Goal: Navigation & Orientation: Find specific page/section

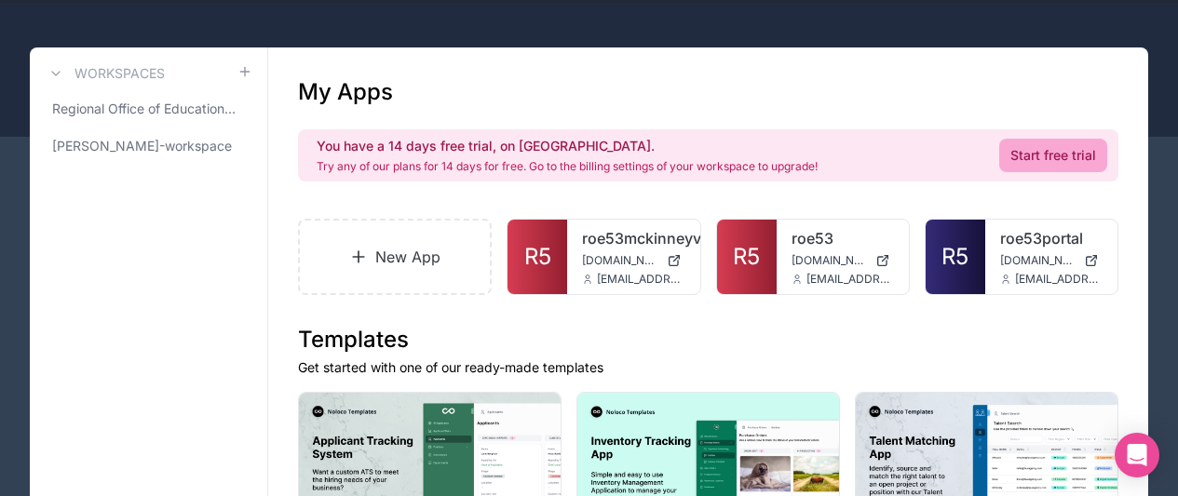
scroll to position [93, 0]
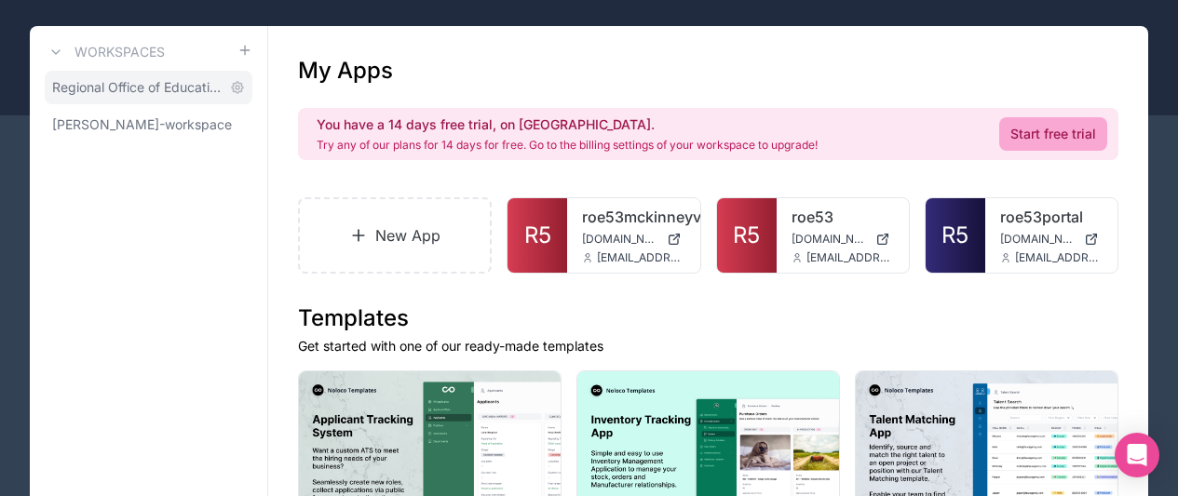
click at [123, 93] on span "Regional Office of Education 53" at bounding box center [137, 87] width 170 height 19
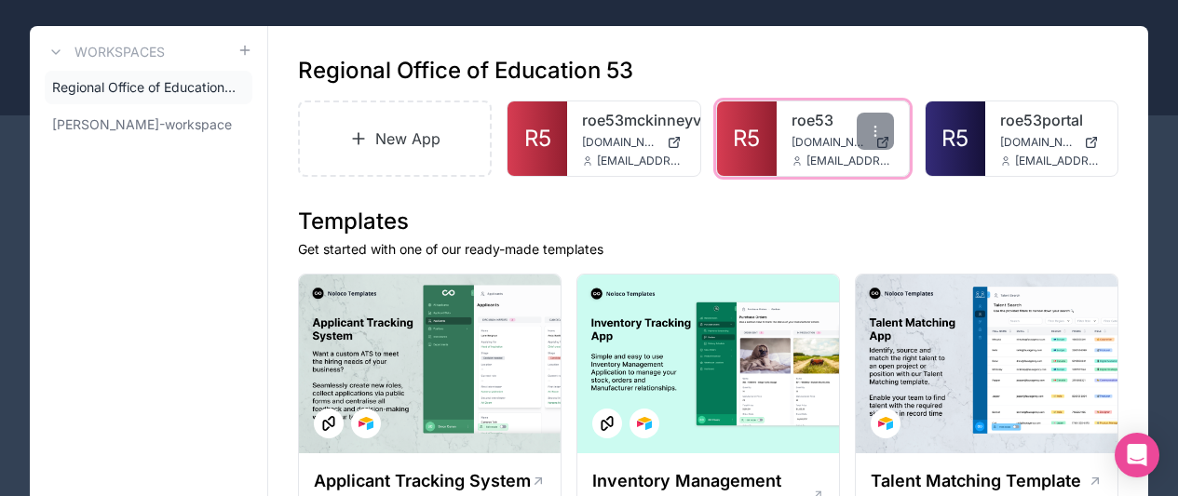
click at [802, 115] on link "roe53" at bounding box center [842, 120] width 102 height 22
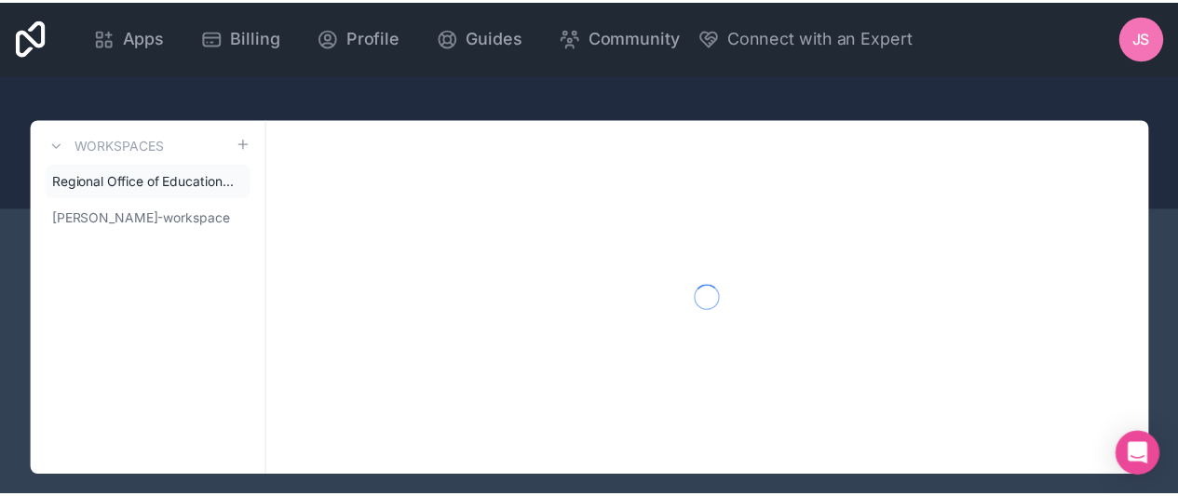
scroll to position [25, 0]
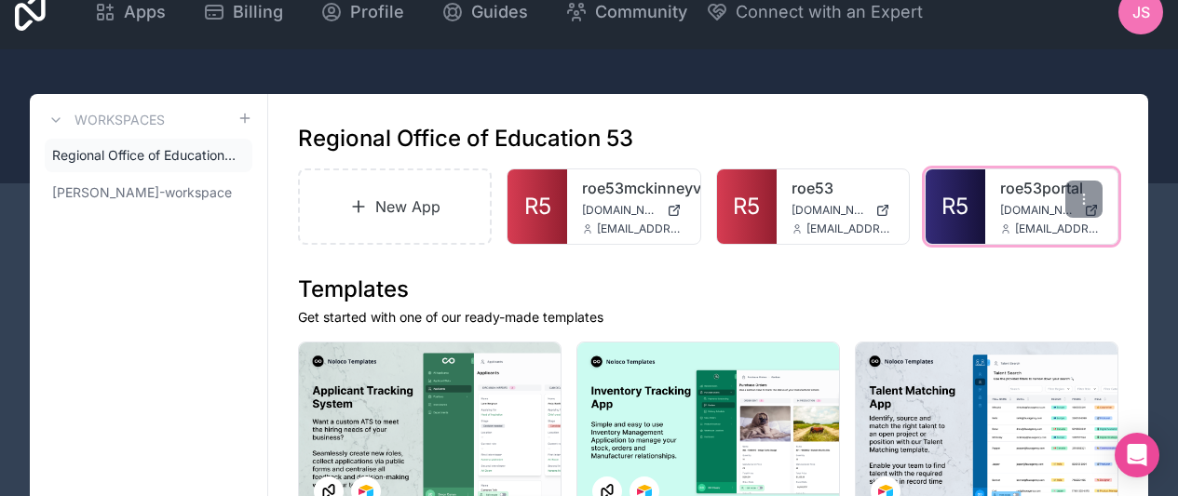
click at [978, 183] on link "R5" at bounding box center [955, 206] width 60 height 74
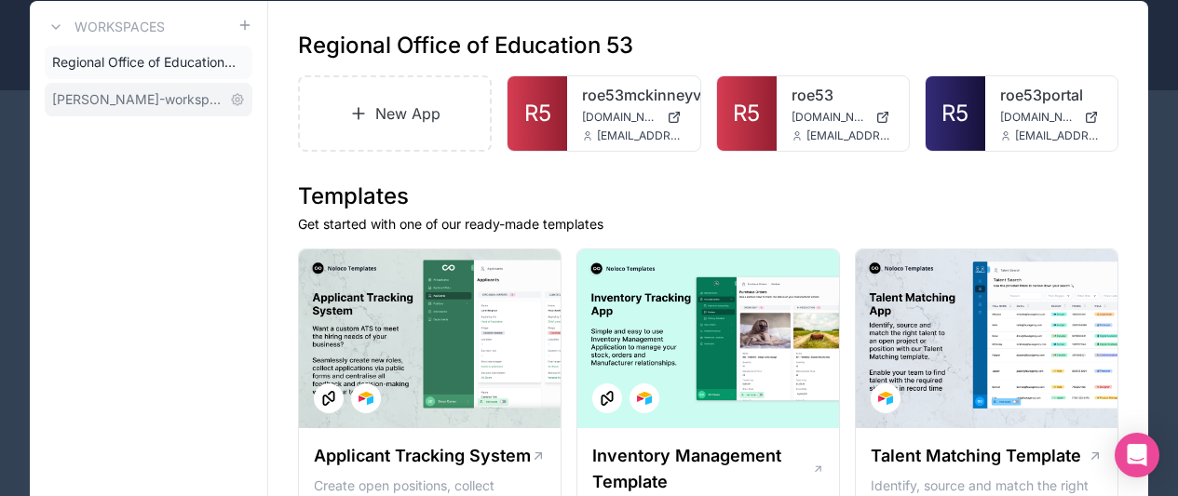
click at [109, 100] on span "jon-smith-workspace" at bounding box center [137, 99] width 170 height 19
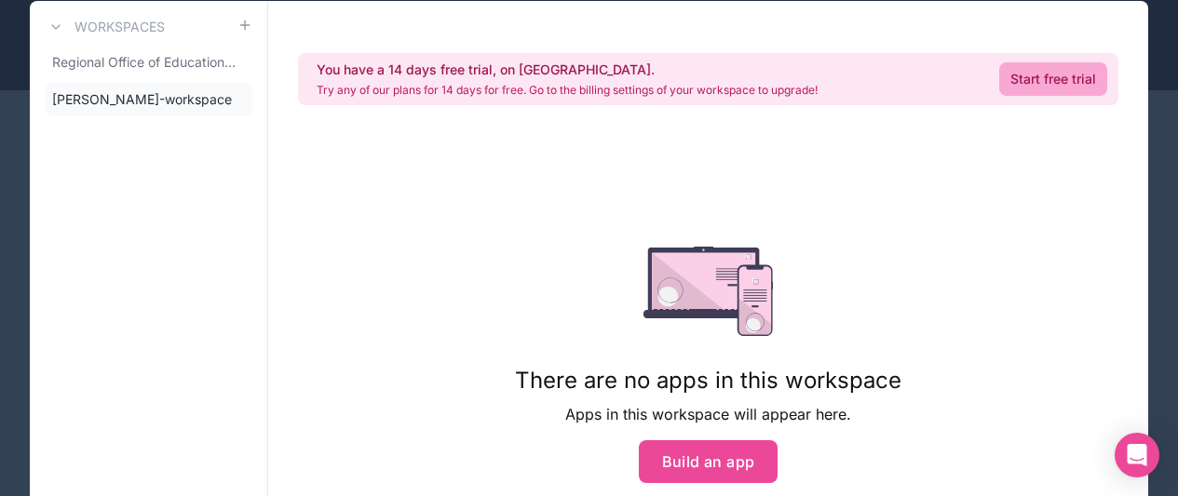
click at [118, 124] on div "Workspaces Regional Office of Education 53 jon-smith-workspace" at bounding box center [149, 316] width 238 height 631
click at [127, 100] on span "jon-smith-workspace" at bounding box center [137, 99] width 170 height 19
click at [141, 65] on span "Regional Office of Education 53" at bounding box center [137, 62] width 170 height 19
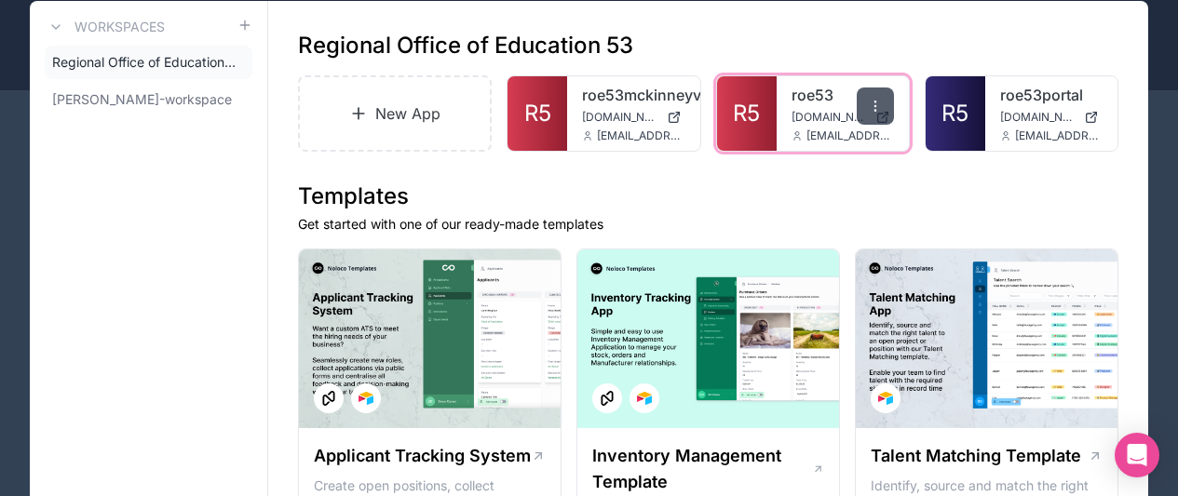
click at [869, 102] on icon at bounding box center [875, 106] width 15 height 15
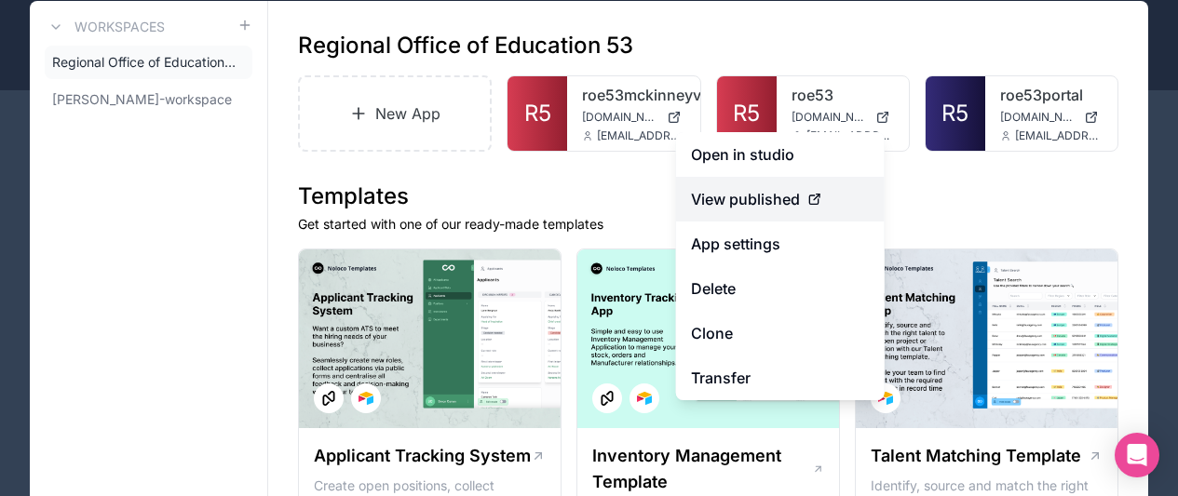
click at [736, 200] on span "View published" at bounding box center [745, 199] width 109 height 22
click at [742, 197] on span "View published" at bounding box center [745, 199] width 109 height 22
click at [816, 196] on icon at bounding box center [814, 199] width 15 height 15
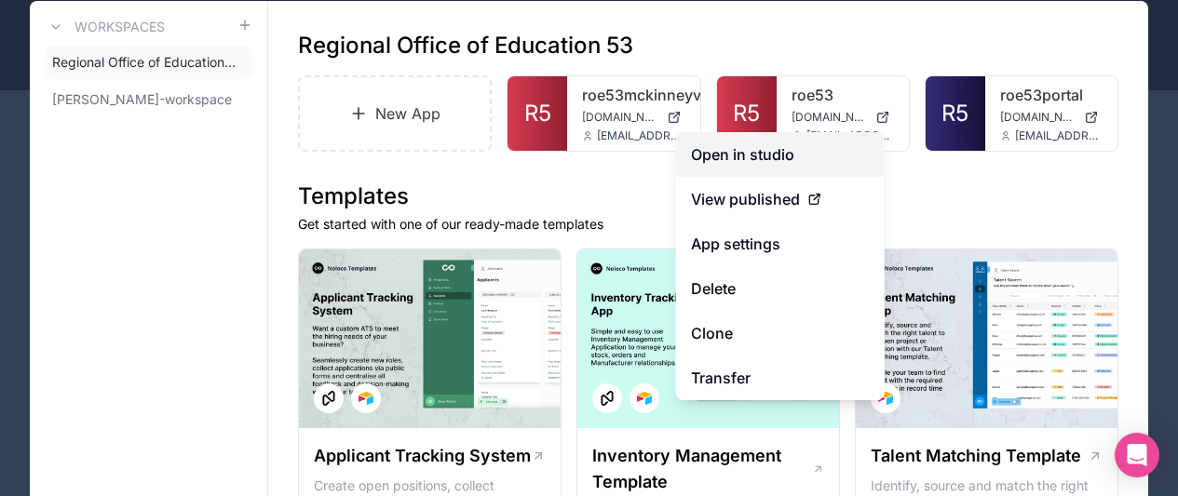
click at [750, 159] on link "Open in studio" at bounding box center [780, 154] width 209 height 45
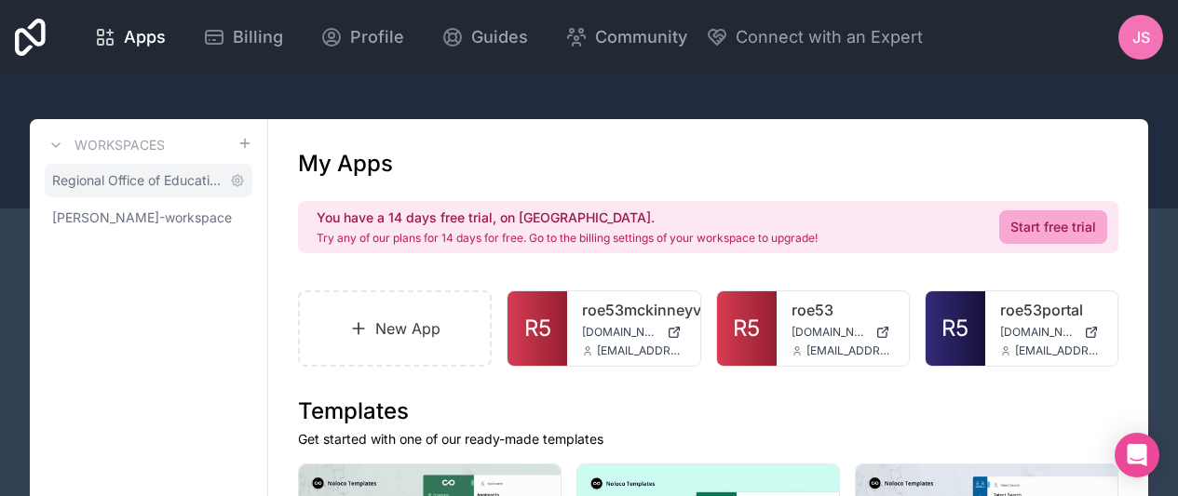
click at [133, 193] on link "Regional Office of Education 53" at bounding box center [149, 181] width 208 height 34
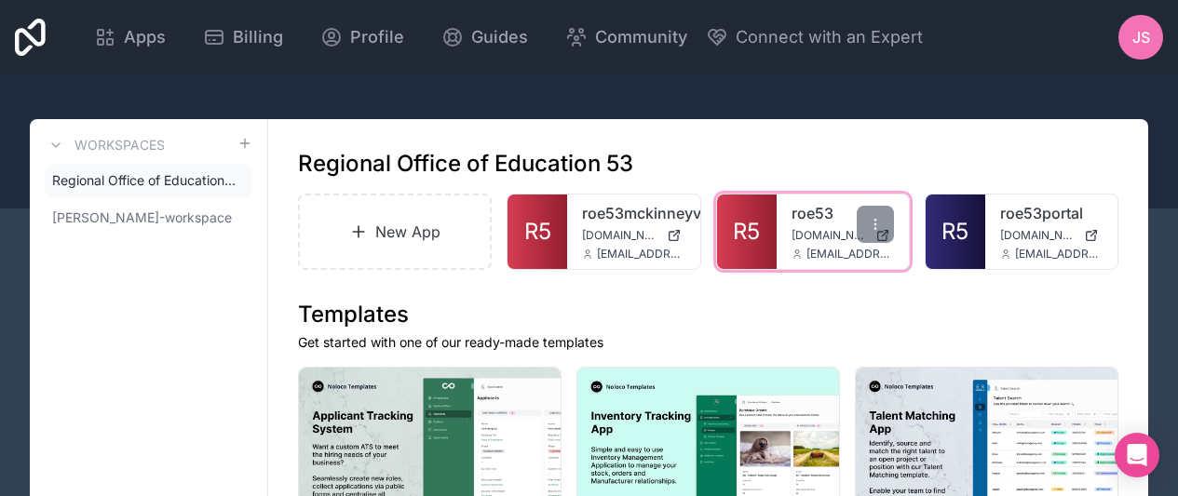
click at [788, 215] on div "roe53 [DOMAIN_NAME] [EMAIL_ADDRESS][DOMAIN_NAME]" at bounding box center [842, 232] width 132 height 74
click at [796, 214] on link "roe53" at bounding box center [842, 213] width 102 height 22
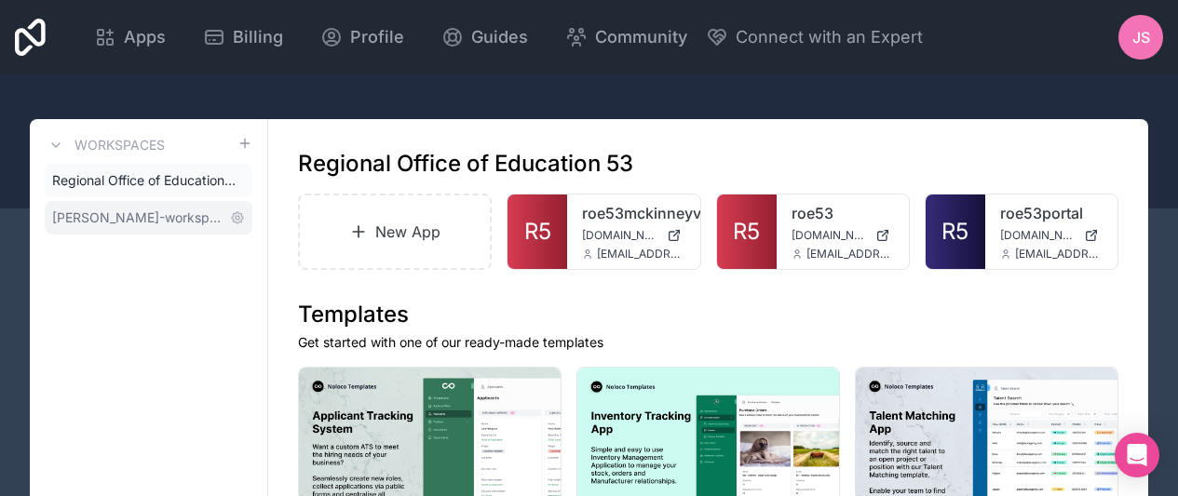
click at [158, 226] on span "jon-smith-workspace" at bounding box center [137, 218] width 170 height 19
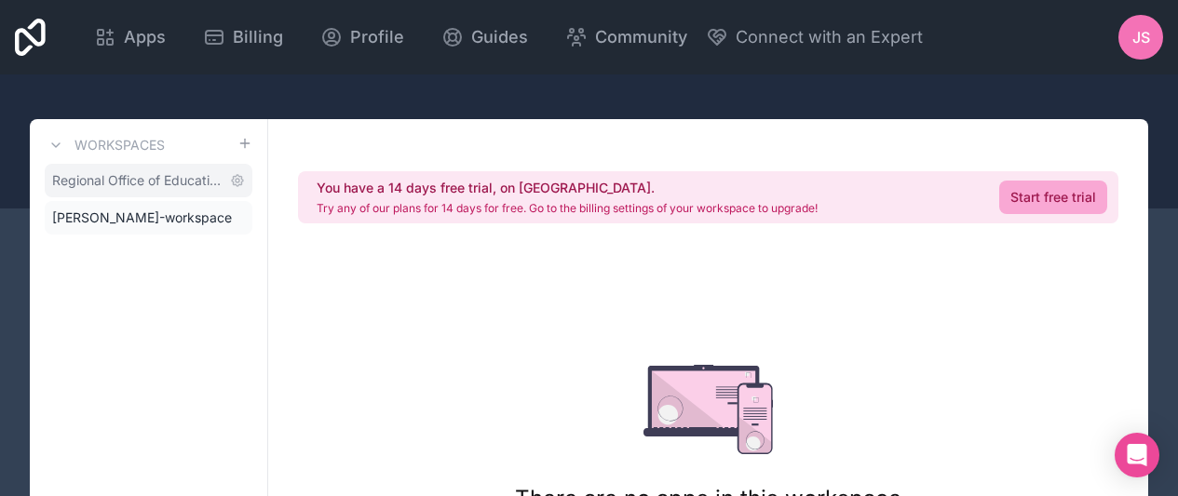
click at [142, 183] on span "Regional Office of Education 53" at bounding box center [137, 180] width 170 height 19
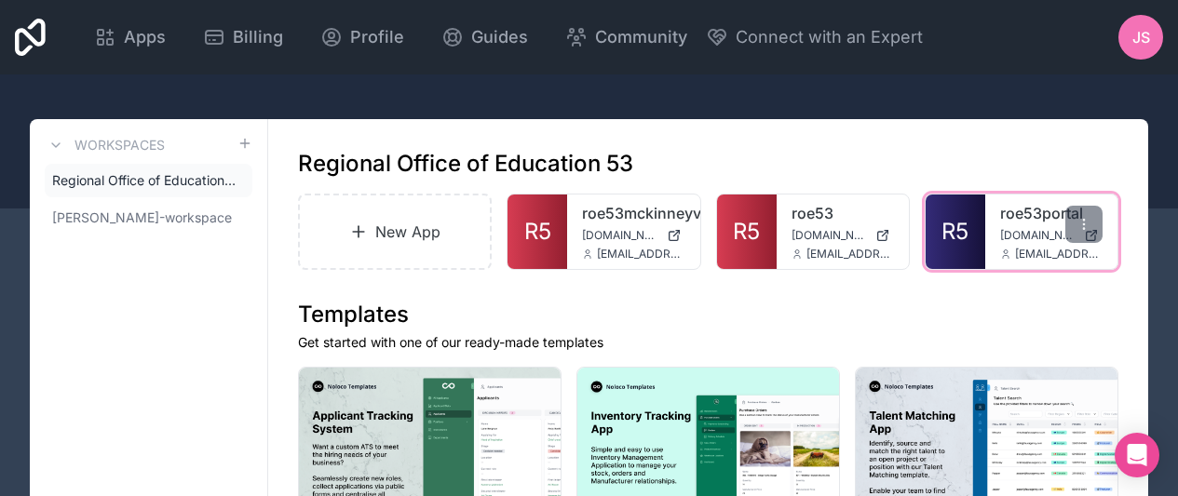
click at [986, 221] on div "roe53portal roe53portal.noloco.co support@smvvirtualconsulting.com" at bounding box center [1051, 232] width 132 height 74
click at [1029, 224] on div "roe53portal roe53portal.noloco.co support@smvvirtualconsulting.com" at bounding box center [1051, 232] width 132 height 74
click at [1024, 196] on div "roe53portal roe53portal.noloco.co support@smvvirtualconsulting.com" at bounding box center [1051, 232] width 132 height 74
click at [1024, 216] on link "roe53portal" at bounding box center [1051, 213] width 102 height 22
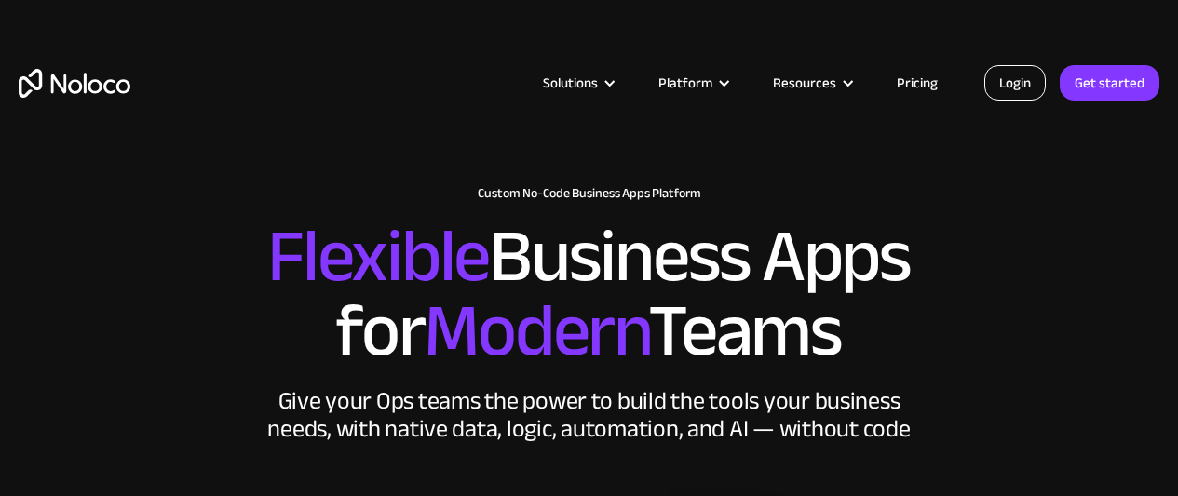
click at [1005, 78] on link "Login" at bounding box center [1014, 82] width 61 height 35
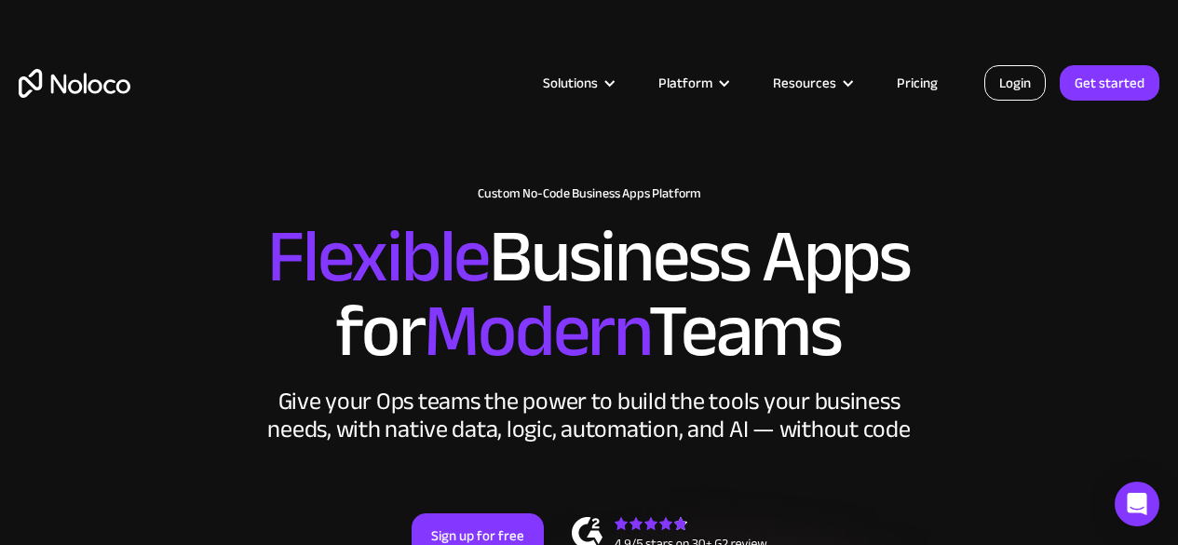
click at [1013, 85] on link "Login" at bounding box center [1014, 82] width 61 height 35
click at [1018, 82] on link "Login" at bounding box center [1014, 82] width 61 height 35
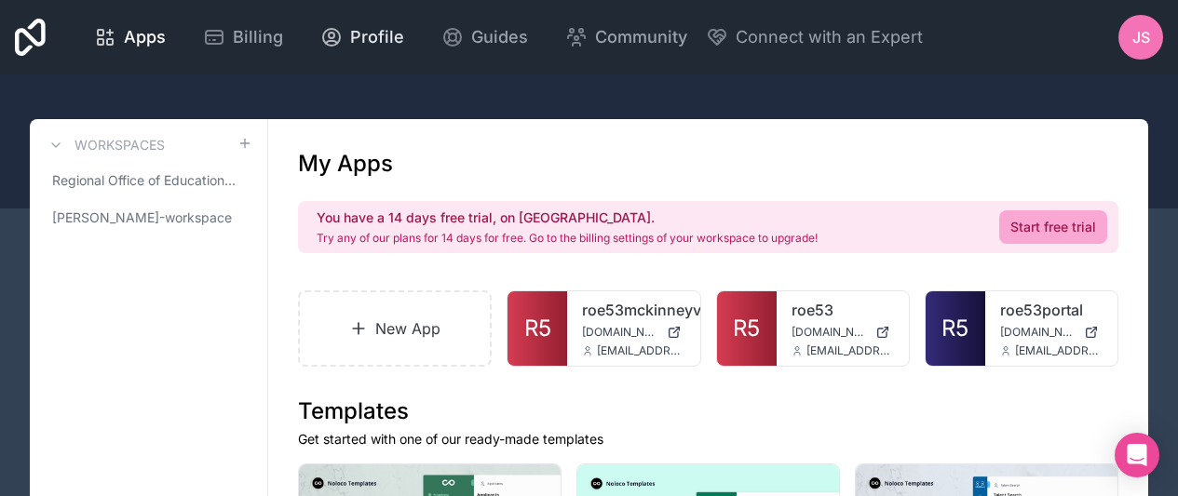
click at [392, 34] on span "Profile" at bounding box center [377, 37] width 54 height 26
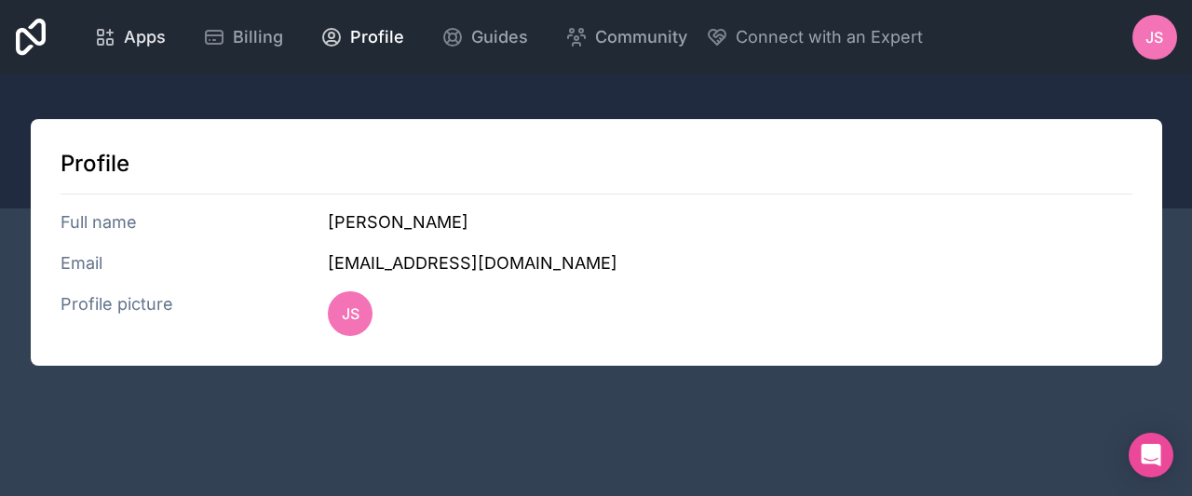
click at [106, 45] on icon at bounding box center [105, 37] width 22 height 22
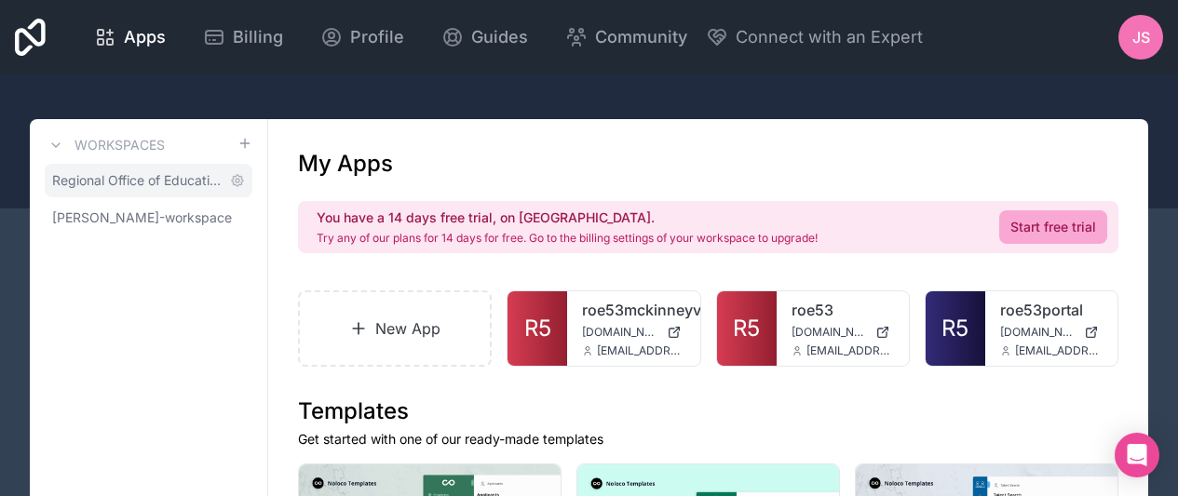
click at [124, 176] on span "Regional Office of Education 53" at bounding box center [137, 180] width 170 height 19
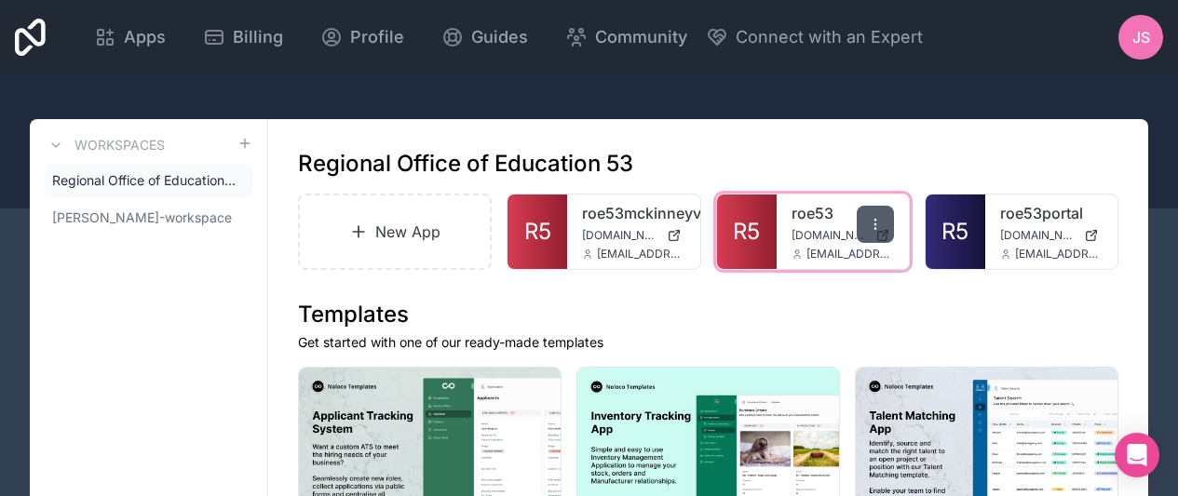
click at [871, 221] on icon at bounding box center [875, 224] width 15 height 15
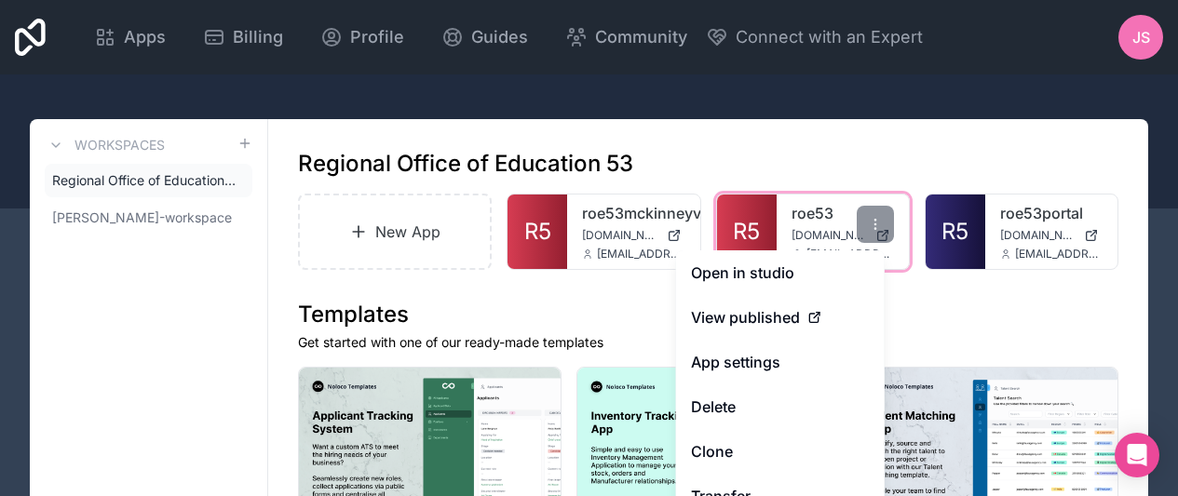
click at [770, 216] on link "R5" at bounding box center [747, 232] width 60 height 74
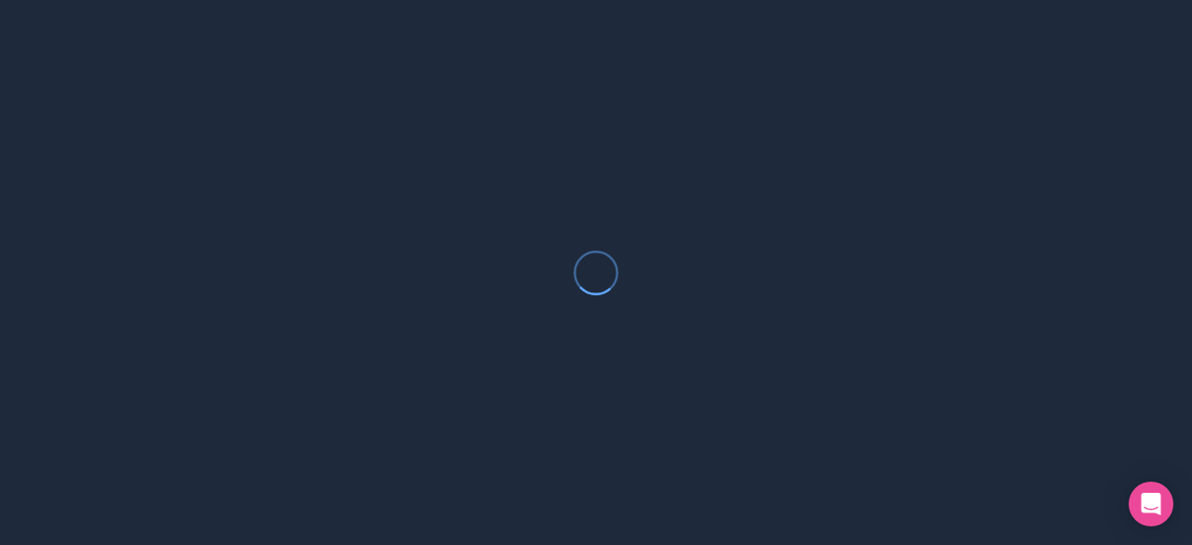
drag, startPoint x: 723, startPoint y: 1, endPoint x: 269, endPoint y: 225, distance: 506.7
click at [269, 226] on div at bounding box center [596, 272] width 1192 height 545
click at [612, 51] on div at bounding box center [596, 272] width 1192 height 545
click at [1156, 495] on icon "Open Intercom Messenger" at bounding box center [1150, 504] width 21 height 24
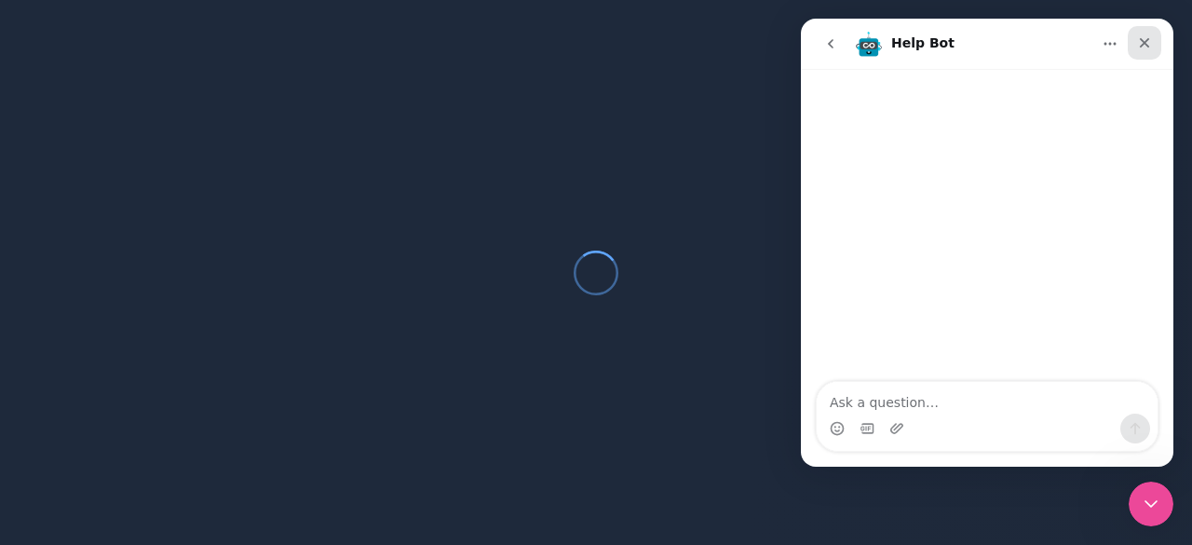
click at [1140, 39] on icon "Close" at bounding box center [1144, 42] width 15 height 15
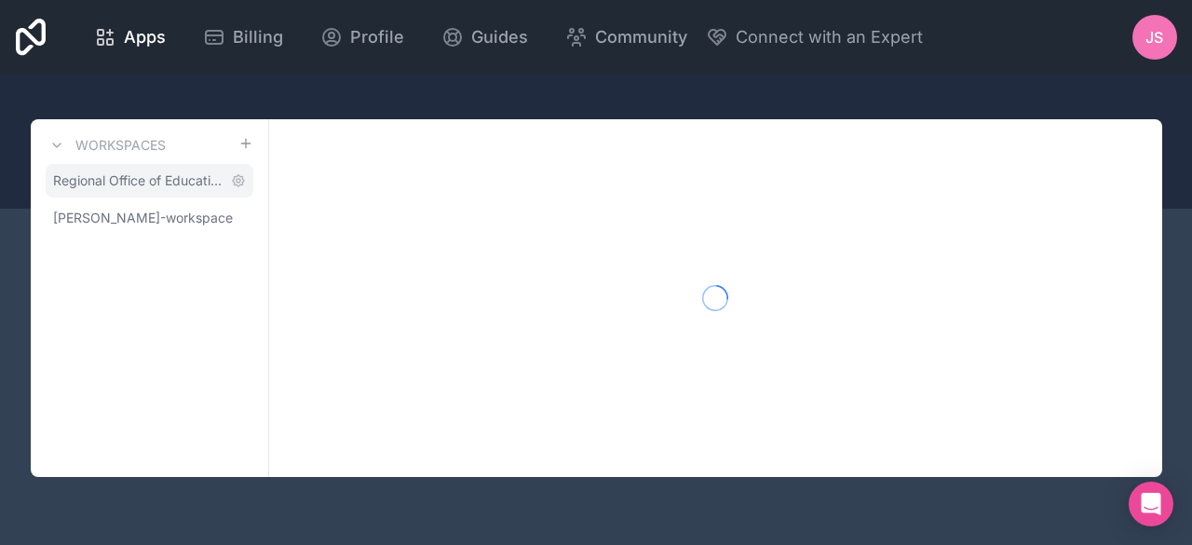
click at [98, 183] on span "Regional Office of Education 53" at bounding box center [138, 180] width 170 height 19
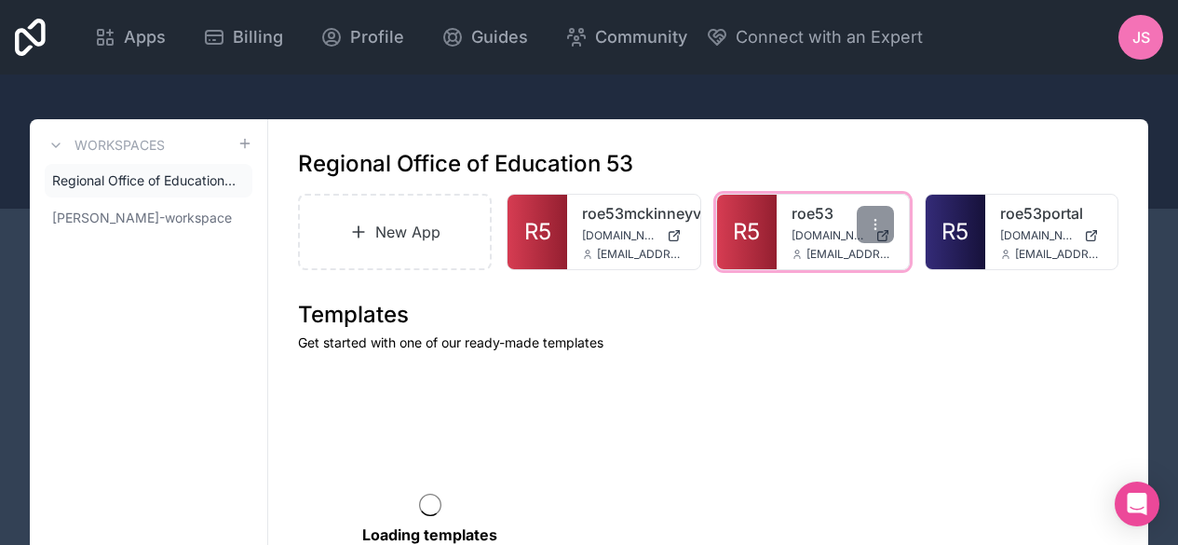
click at [793, 239] on span "[DOMAIN_NAME]" at bounding box center [829, 235] width 76 height 15
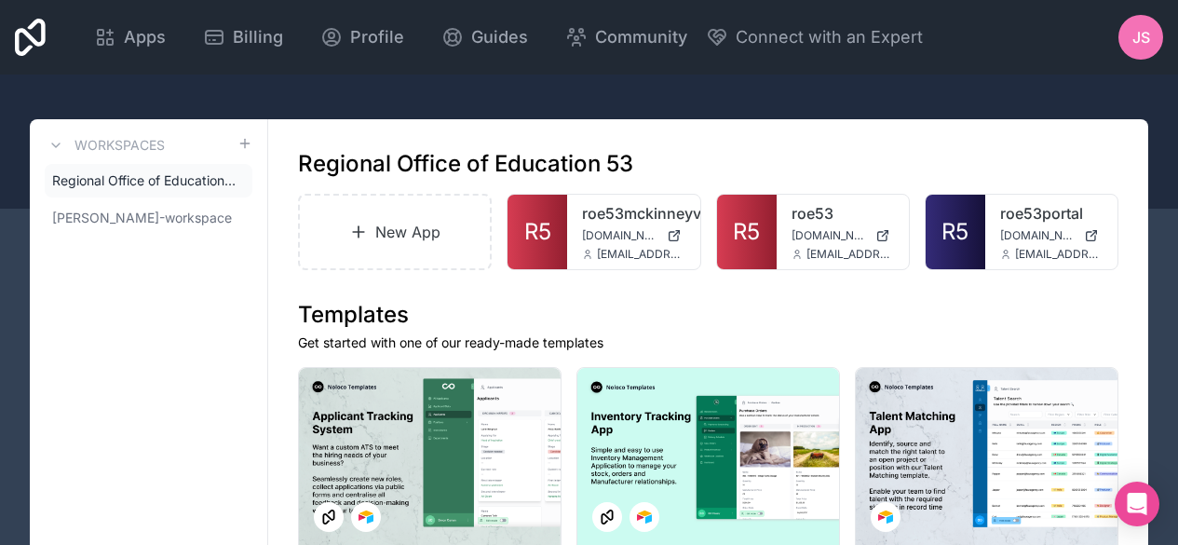
click at [1151, 27] on div "JS" at bounding box center [1140, 37] width 45 height 45
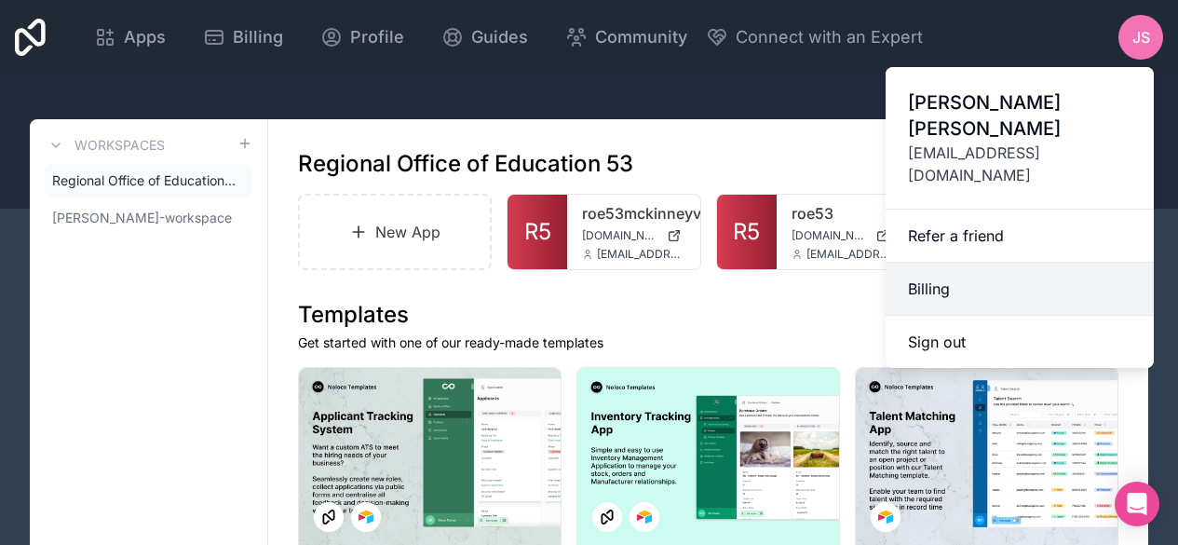
click at [956, 263] on link "Billing" at bounding box center [1019, 289] width 268 height 53
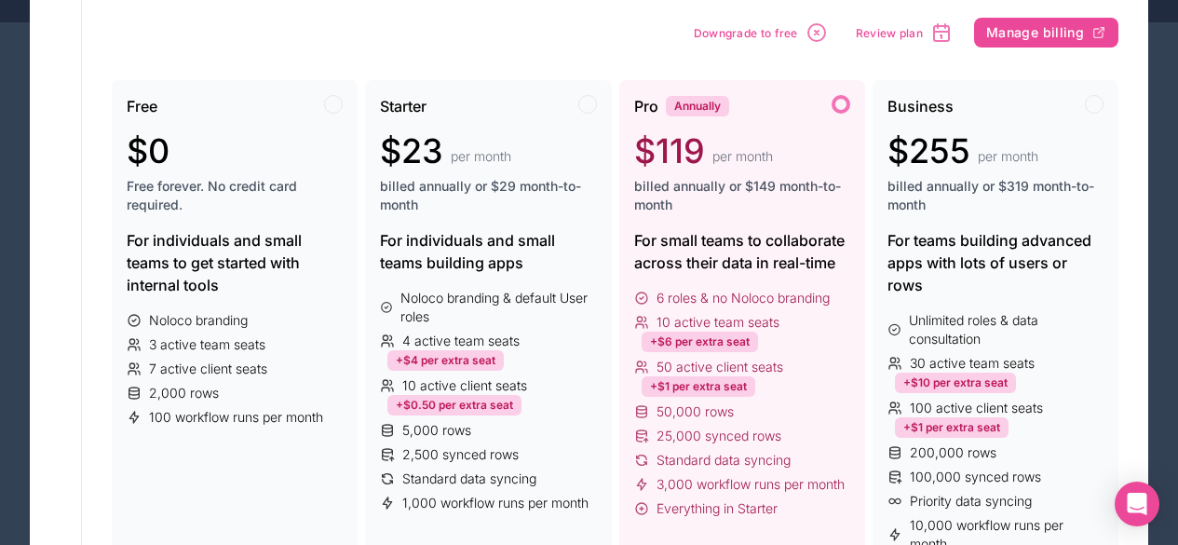
scroll to position [279, 0]
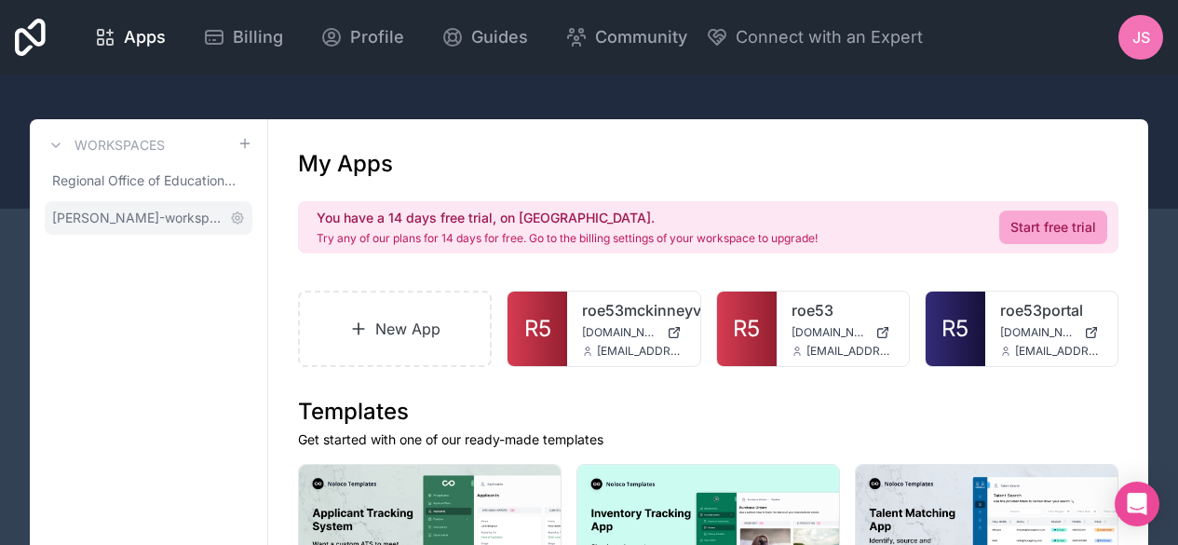
click at [154, 225] on span "jon-smith-workspace" at bounding box center [137, 218] width 170 height 19
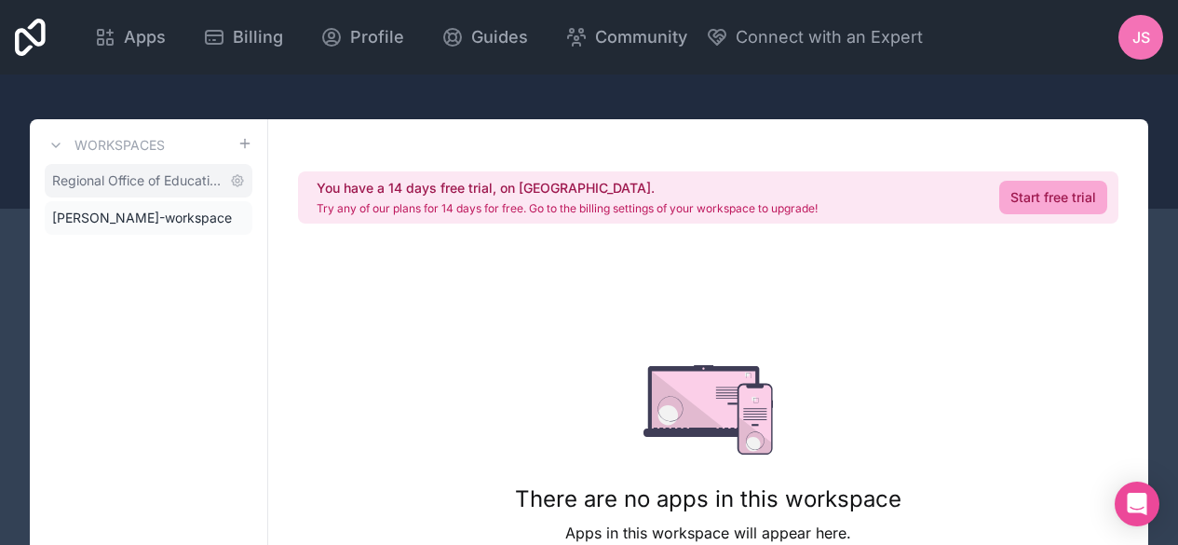
click at [154, 183] on span "Regional Office of Education 53" at bounding box center [137, 180] width 170 height 19
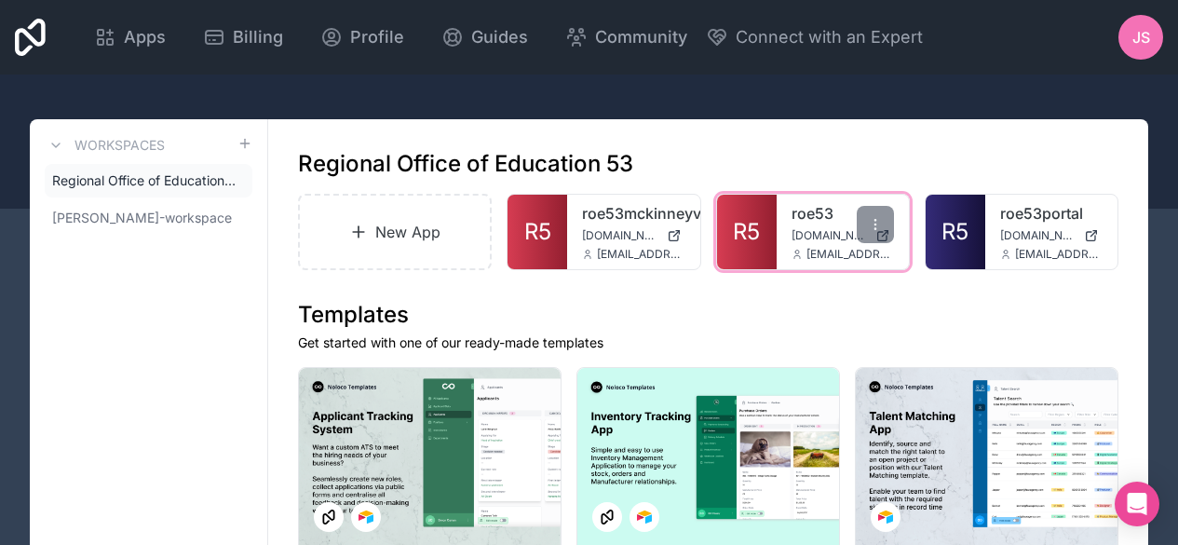
click at [791, 235] on span "[DOMAIN_NAME]" at bounding box center [829, 235] width 76 height 15
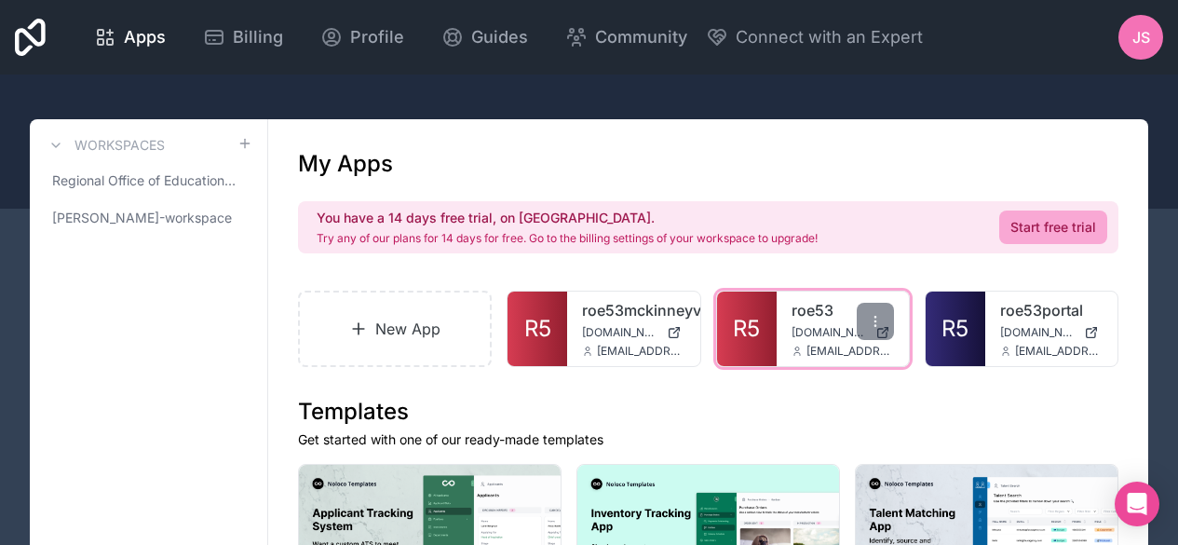
click at [810, 317] on link "roe53" at bounding box center [842, 310] width 102 height 22
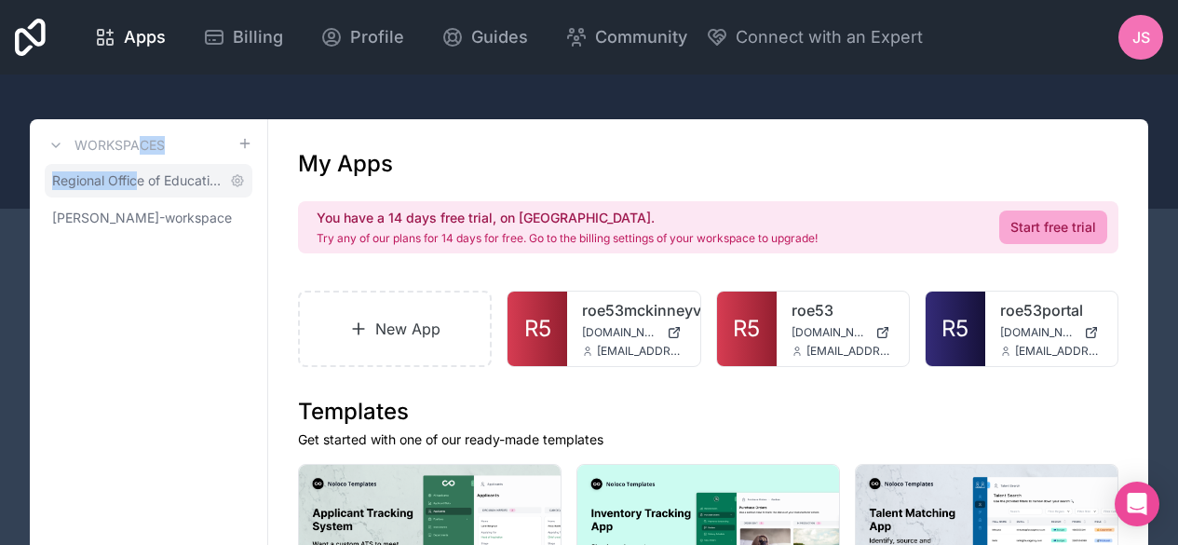
click at [165, 169] on link "Regional Office of Education 53" at bounding box center [149, 181] width 208 height 34
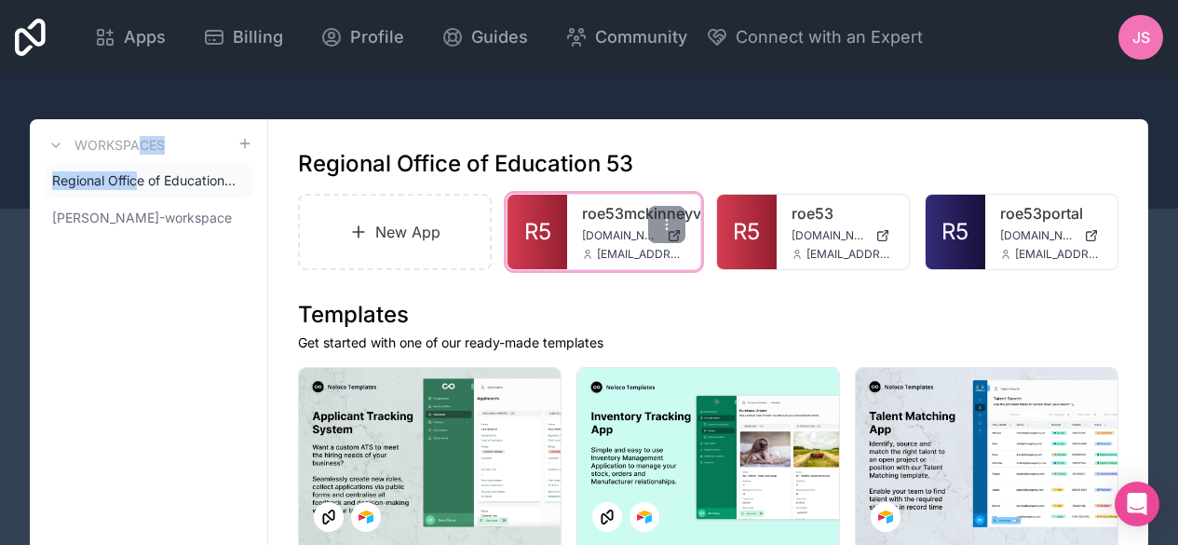
click at [590, 207] on link "roe53mckinneyvento" at bounding box center [633, 213] width 102 height 22
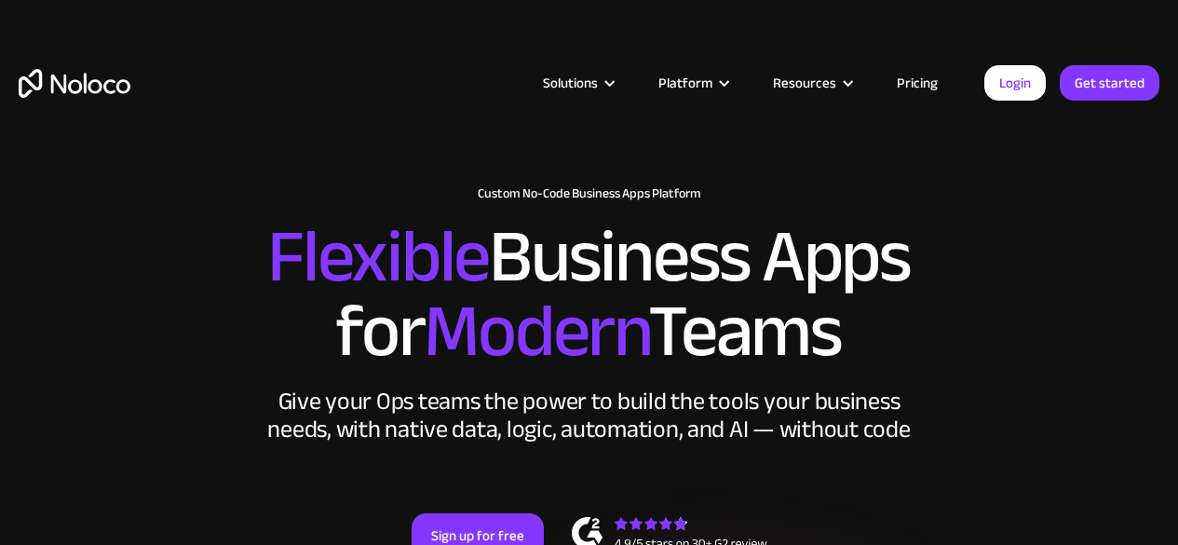
click at [1017, 77] on link "Login" at bounding box center [1014, 82] width 61 height 35
